Goal: Information Seeking & Learning: Learn about a topic

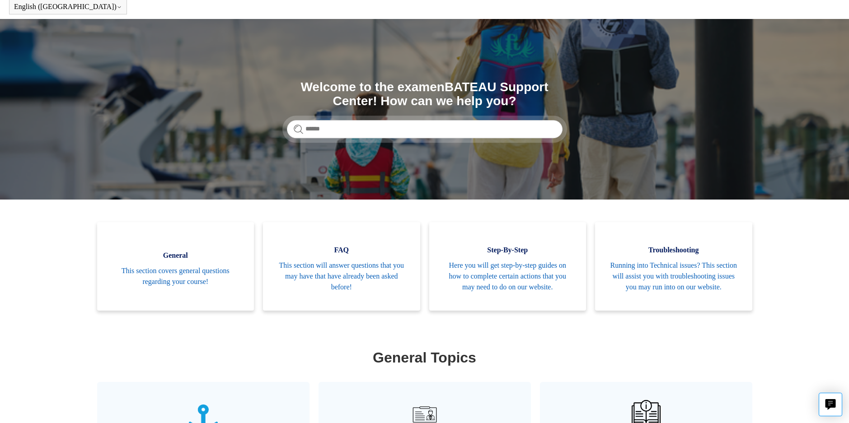
scroll to position [90, 0]
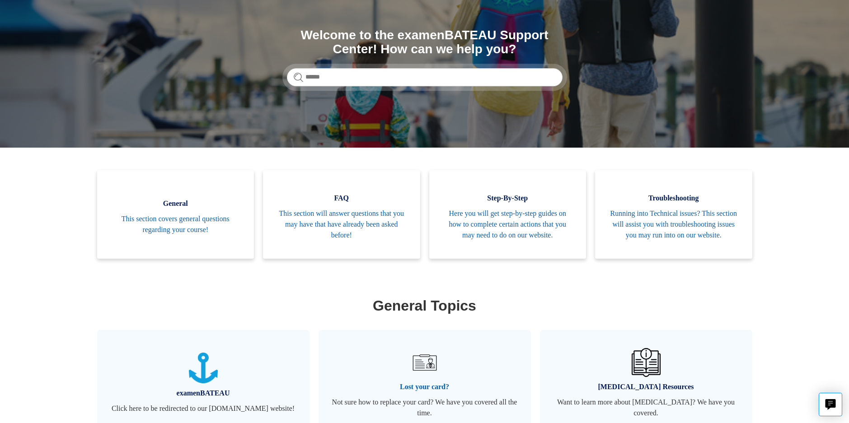
click at [411, 379] on img at bounding box center [424, 363] width 32 height 32
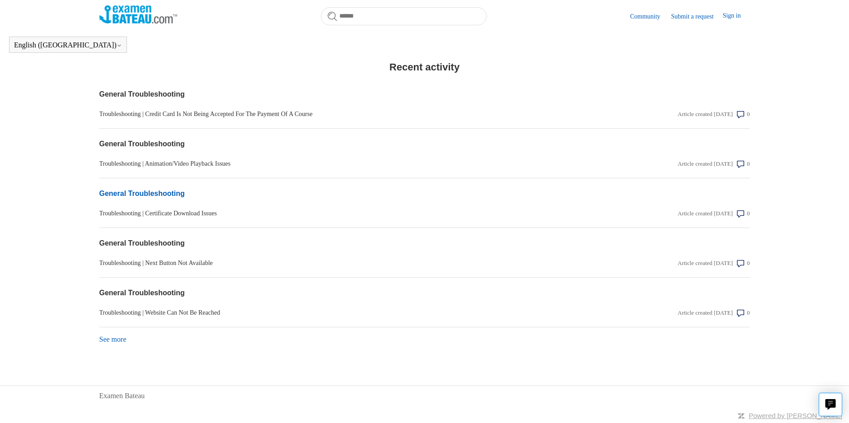
scroll to position [507, 0]
click at [113, 338] on link "See more items from recent activity" at bounding box center [112, 340] width 27 height 8
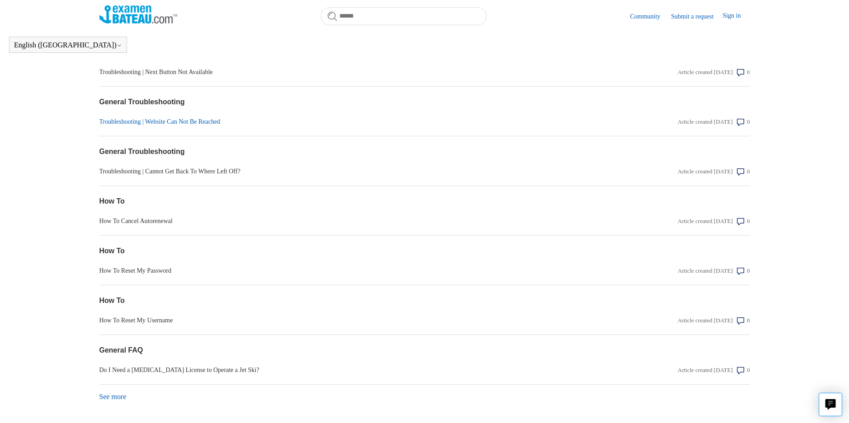
scroll to position [756, 0]
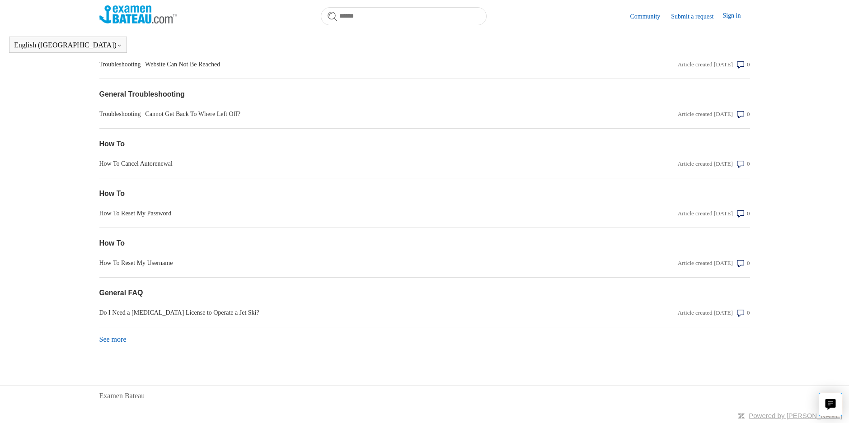
click at [118, 339] on link "See more items from recent activity" at bounding box center [112, 340] width 27 height 8
click at [109, 338] on link "See more items from recent activity" at bounding box center [112, 340] width 27 height 8
click at [127, 336] on link "See more items from recent activity" at bounding box center [112, 340] width 27 height 8
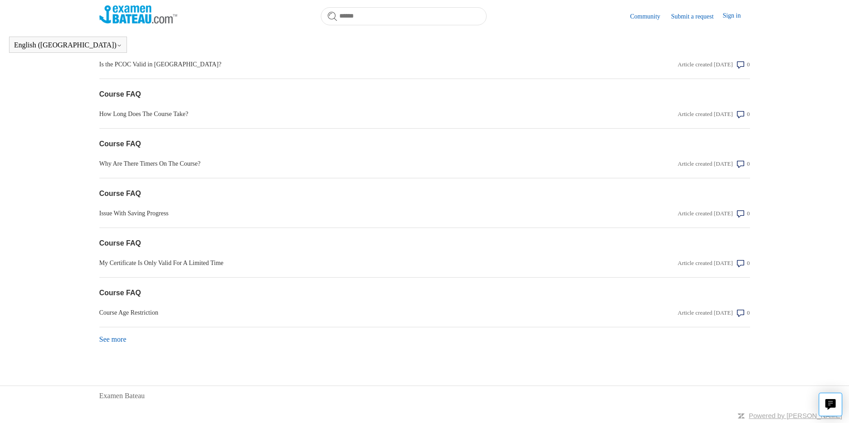
click at [116, 341] on link "See more items from recent activity" at bounding box center [112, 340] width 27 height 8
click at [123, 333] on div "See more items from recent activity" at bounding box center [424, 337] width 651 height 18
click at [120, 340] on link "See more items from recent activity" at bounding box center [112, 340] width 27 height 8
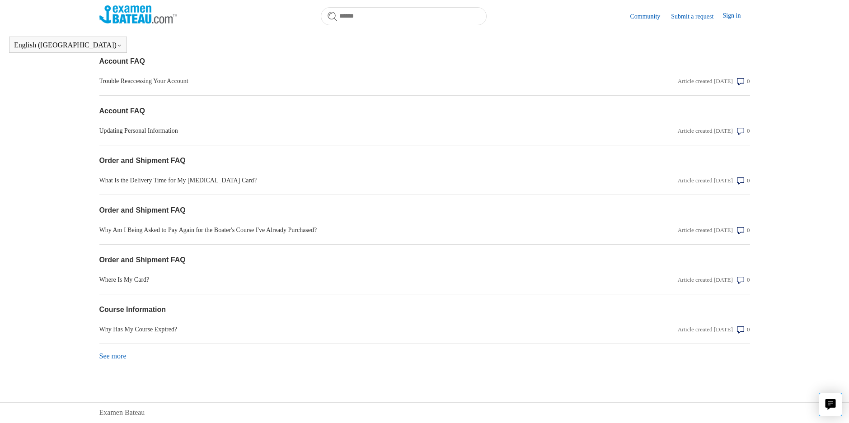
scroll to position [1969, 0]
click at [122, 360] on link "See more items from recent activity" at bounding box center [112, 356] width 27 height 8
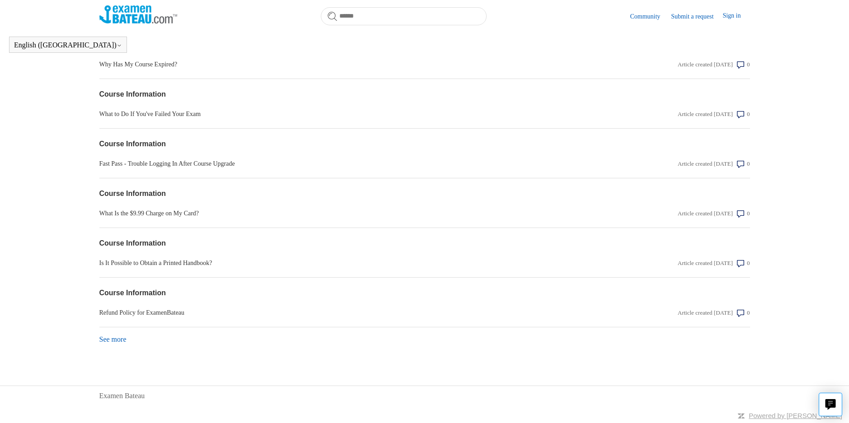
scroll to position [2240, 0]
click at [110, 343] on link "See more items from recent activity" at bounding box center [112, 340] width 27 height 8
click at [114, 338] on link "See more items from recent activity" at bounding box center [112, 340] width 27 height 8
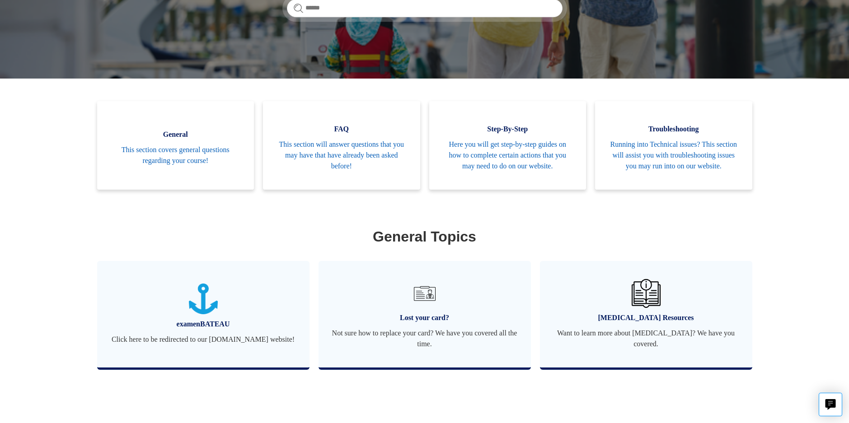
scroll to position [158, 0]
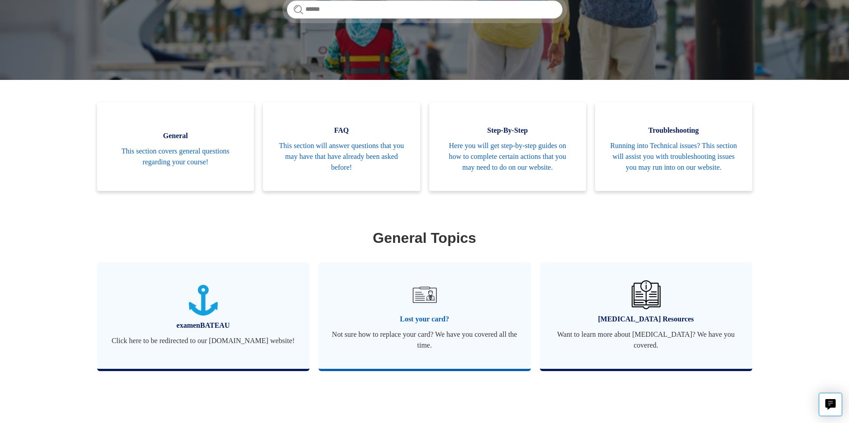
click at [424, 310] on img at bounding box center [424, 295] width 32 height 32
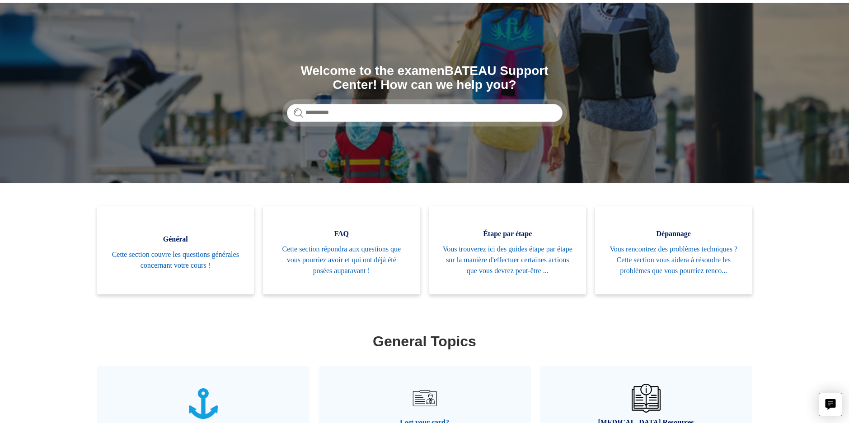
scroll to position [136, 0]
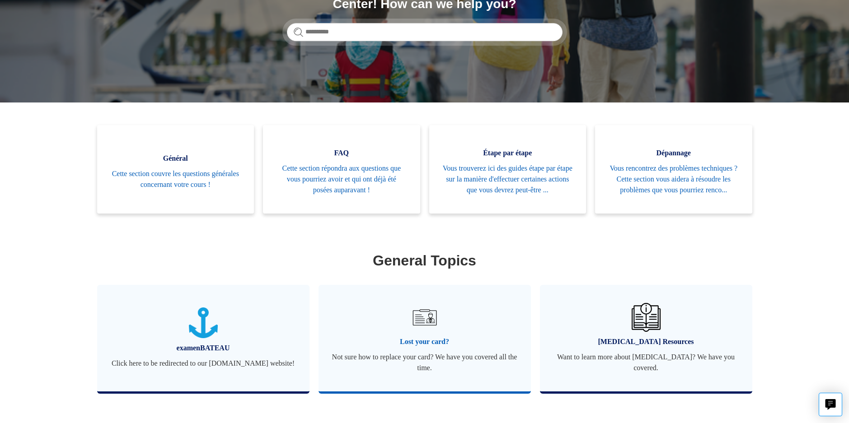
click at [412, 333] on img at bounding box center [424, 318] width 32 height 32
